Goal: Transaction & Acquisition: Purchase product/service

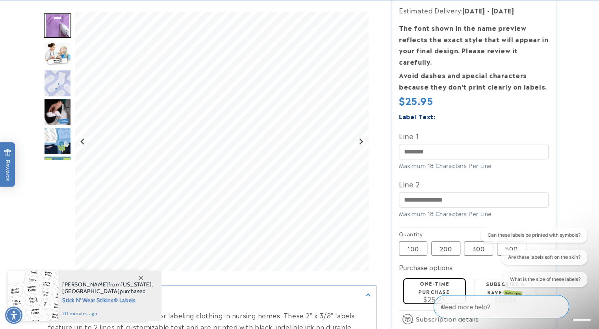
scroll to position [158, 0]
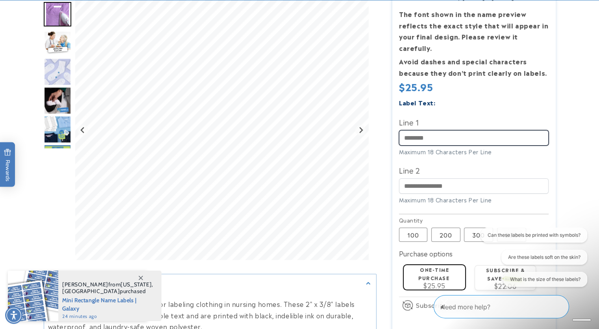
click at [406, 130] on input "Line 1" at bounding box center [474, 137] width 150 height 15
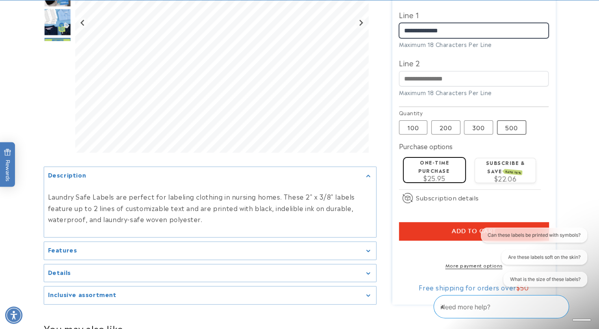
scroll to position [276, 0]
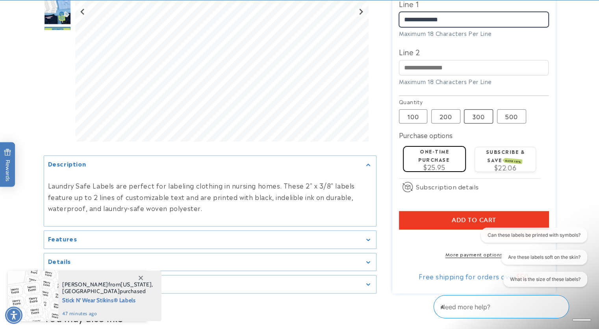
type input "**********"
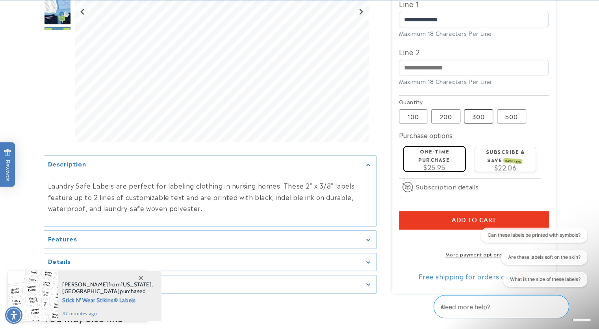
click at [475, 109] on label "300 Variant sold out or unavailable" at bounding box center [478, 116] width 29 height 14
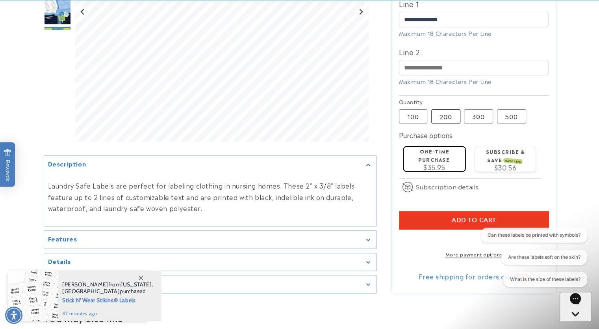
click at [454, 109] on label "200 Variant sold out or unavailable" at bounding box center [445, 116] width 29 height 14
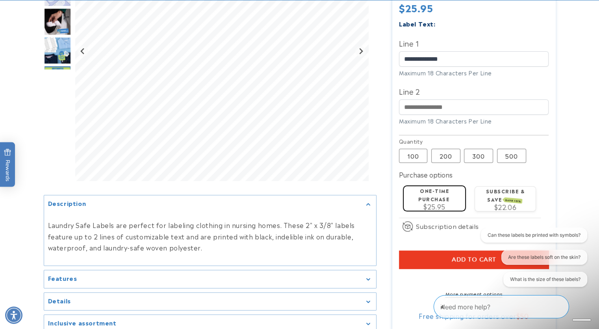
scroll to position [315, 0]
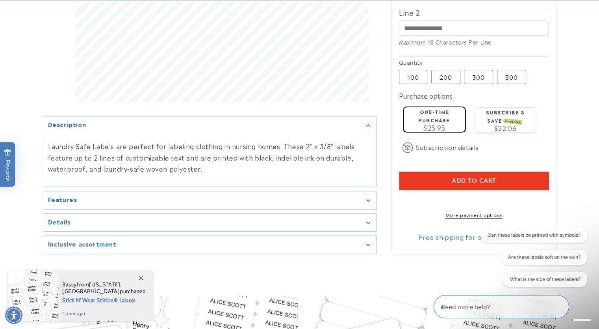
click at [369, 197] on div "Features" at bounding box center [210, 200] width 324 height 6
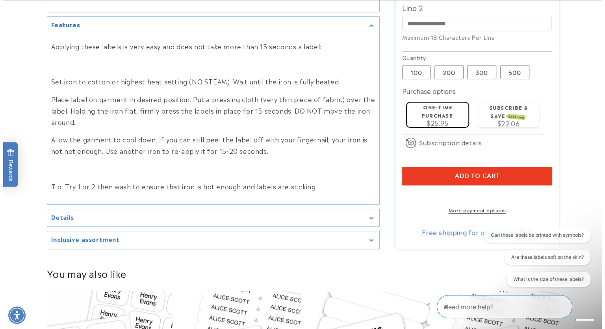
scroll to position [433, 0]
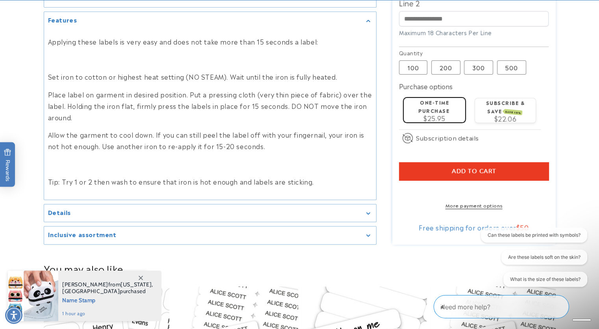
click at [437, 162] on button "Add to cart" at bounding box center [474, 171] width 150 height 18
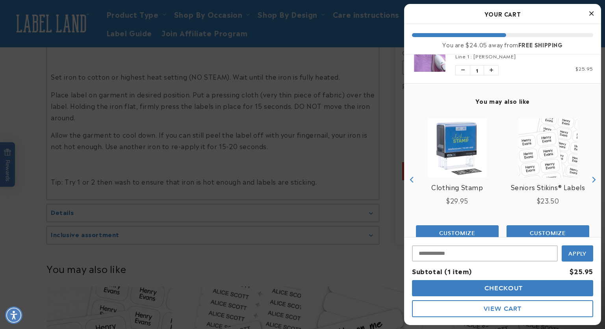
scroll to position [44, 0]
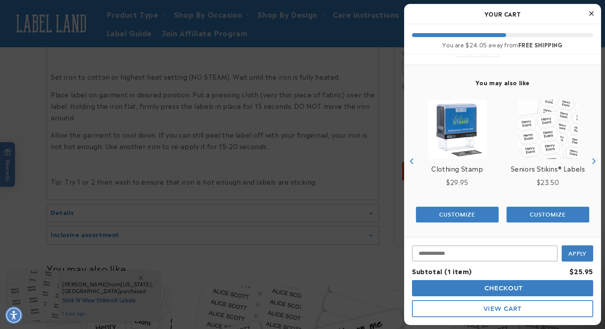
click at [508, 286] on span "Checkout" at bounding box center [503, 287] width 41 height 7
